Goal: Information Seeking & Learning: Find specific fact

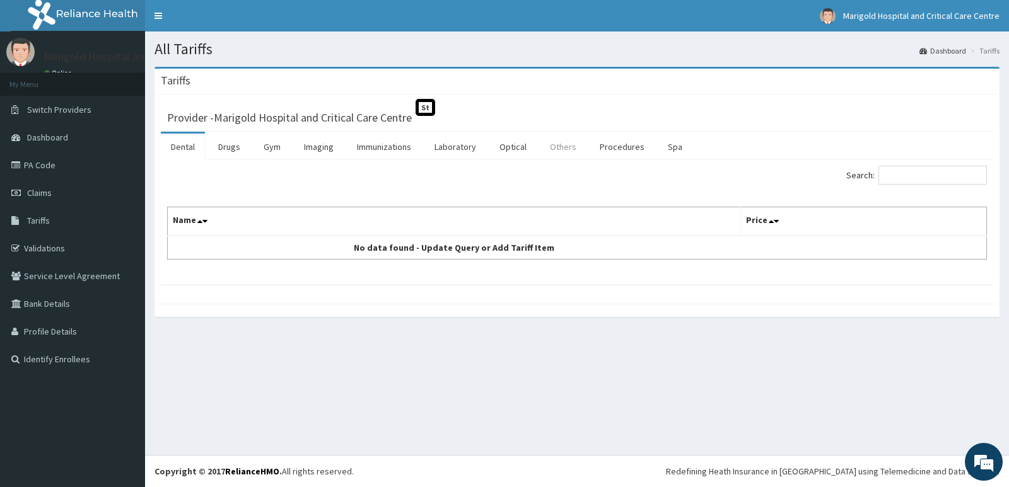
click at [555, 148] on link "Others" at bounding box center [563, 147] width 47 height 26
click at [925, 173] on input "Search:" at bounding box center [932, 175] width 108 height 19
type input "ADMIS"
click at [589, 144] on link "Procedures" at bounding box center [621, 147] width 65 height 26
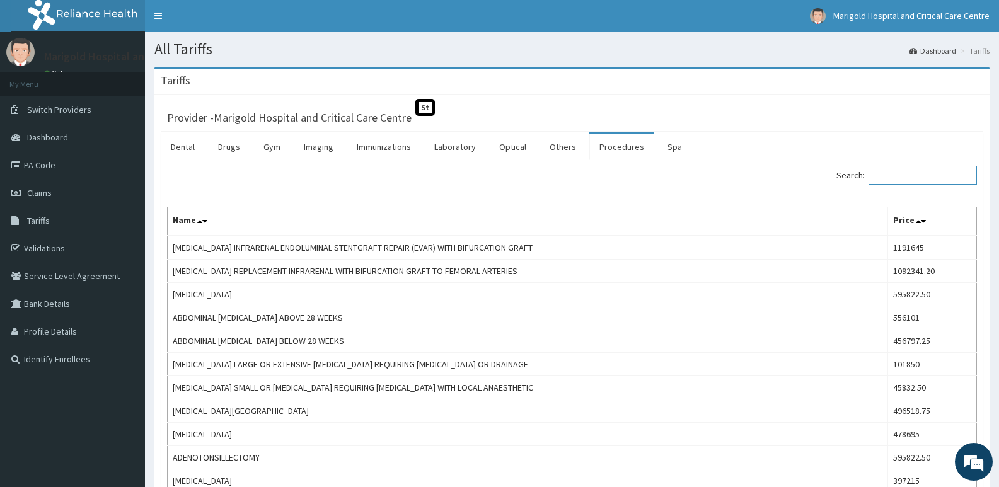
click at [901, 177] on input "Search:" at bounding box center [923, 175] width 108 height 19
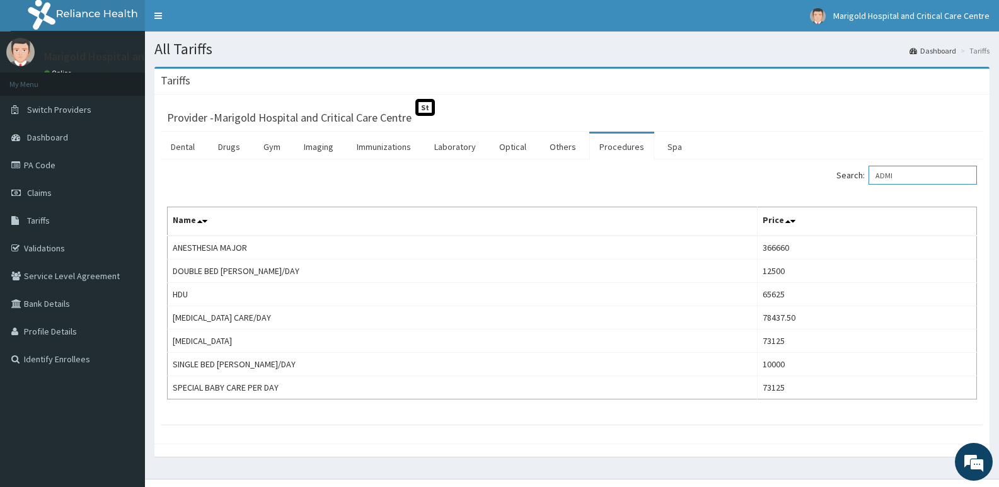
type input "ADMI"
